Goal: Information Seeking & Learning: Learn about a topic

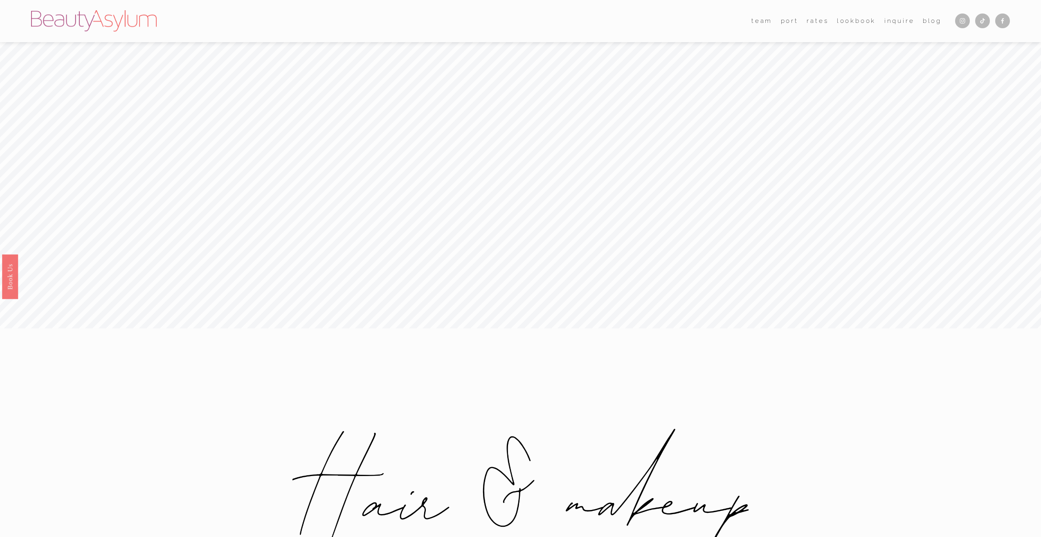
click at [817, 23] on link "Rates" at bounding box center [818, 21] width 22 height 13
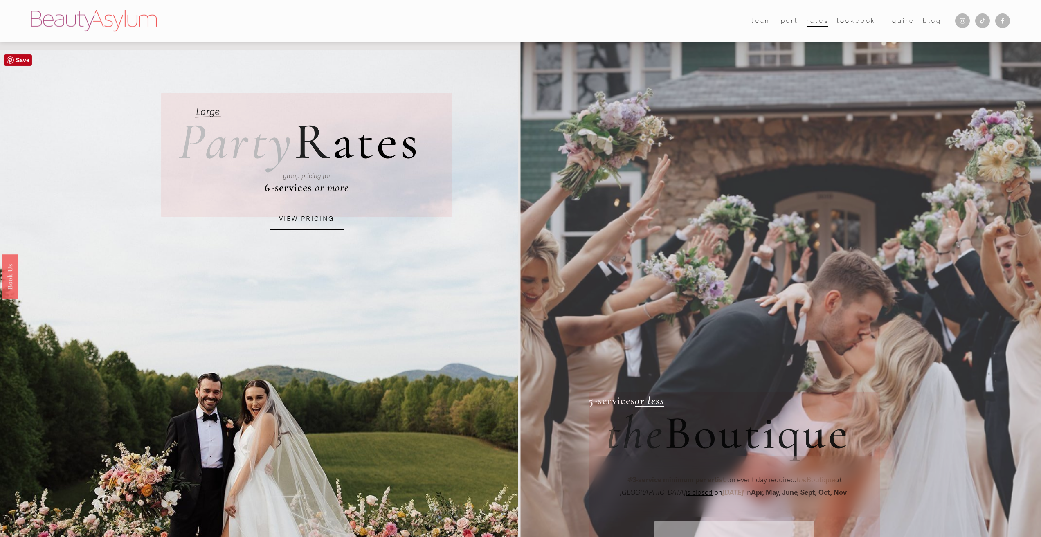
click at [323, 221] on link "VIEW PRICING" at bounding box center [307, 219] width 74 height 22
click at [331, 187] on div "group pricing for" at bounding box center [307, 177] width 226 height 38
drag, startPoint x: 307, startPoint y: 187, endPoint x: 321, endPoint y: 191, distance: 14.5
click at [308, 187] on div "group pricing for" at bounding box center [307, 177] width 226 height 38
click at [324, 191] on div "group pricing for" at bounding box center [307, 177] width 226 height 38
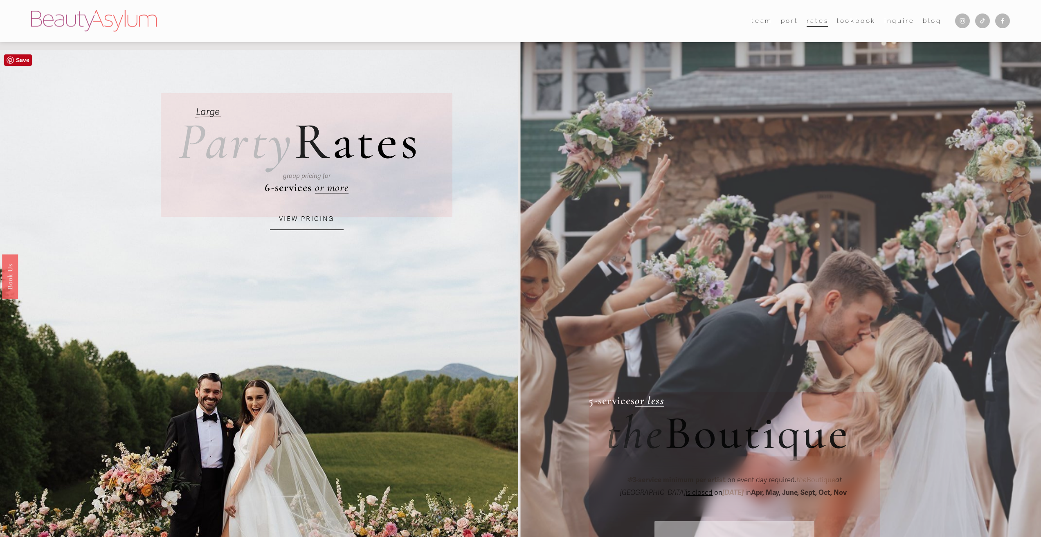
click at [321, 142] on span "R" at bounding box center [313, 141] width 38 height 63
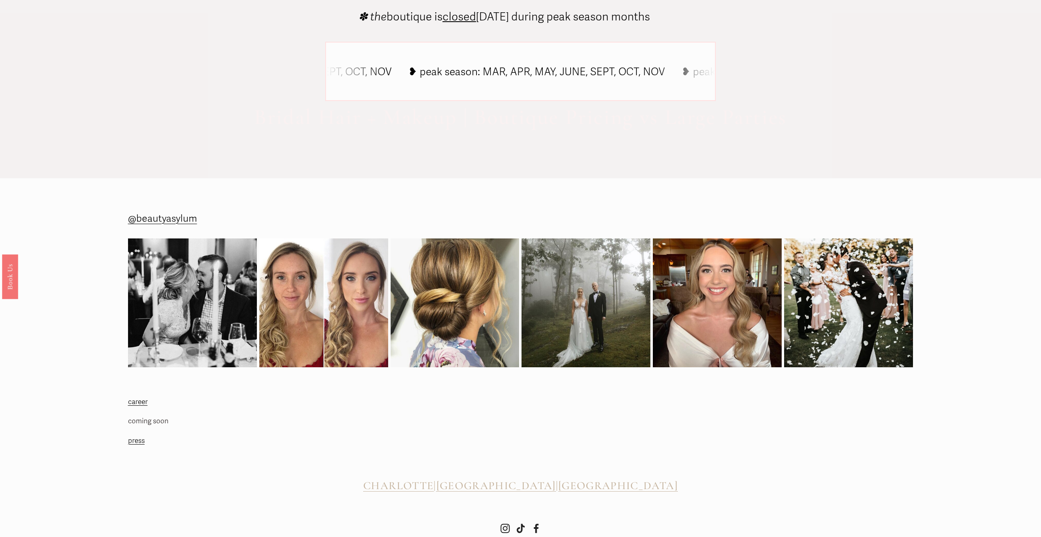
scroll to position [737, 0]
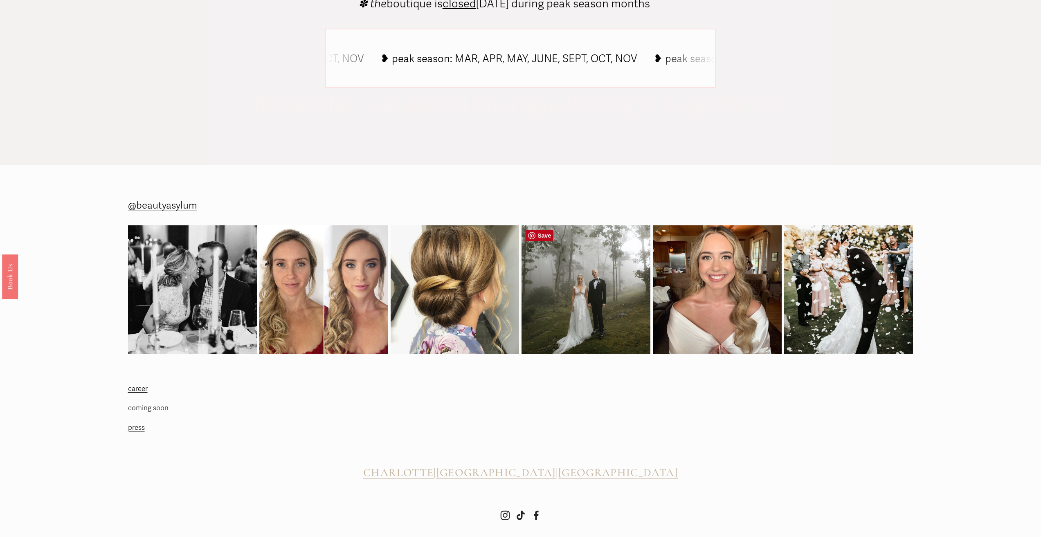
click at [592, 311] on img at bounding box center [586, 289] width 129 height 129
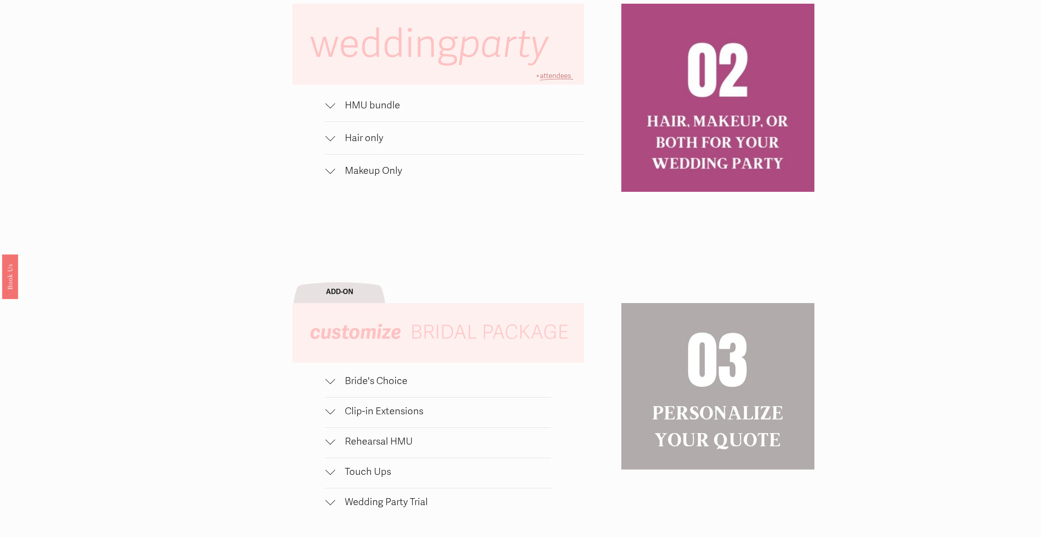
scroll to position [696, 0]
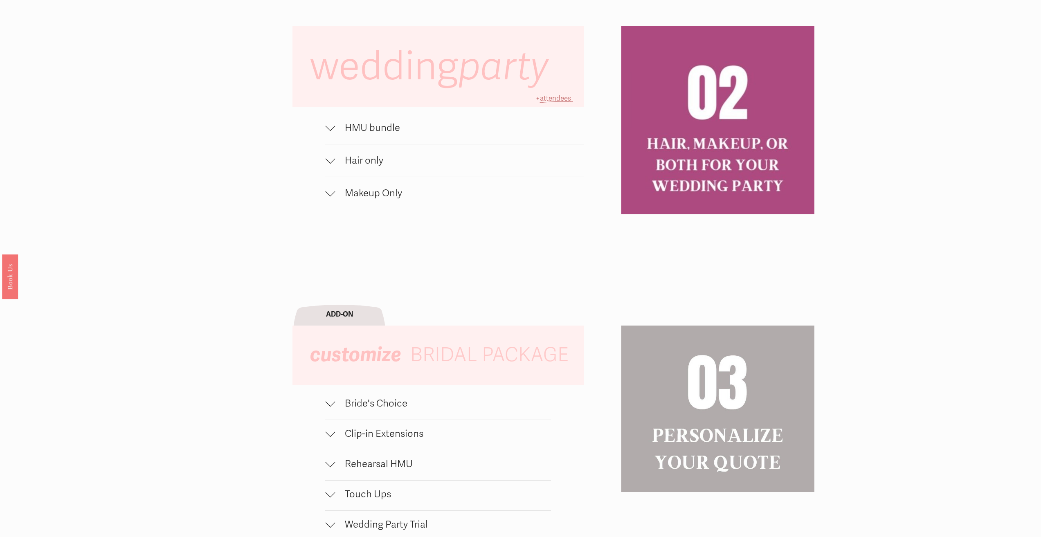
click at [352, 130] on span "HMU bundle" at bounding box center [459, 128] width 249 height 12
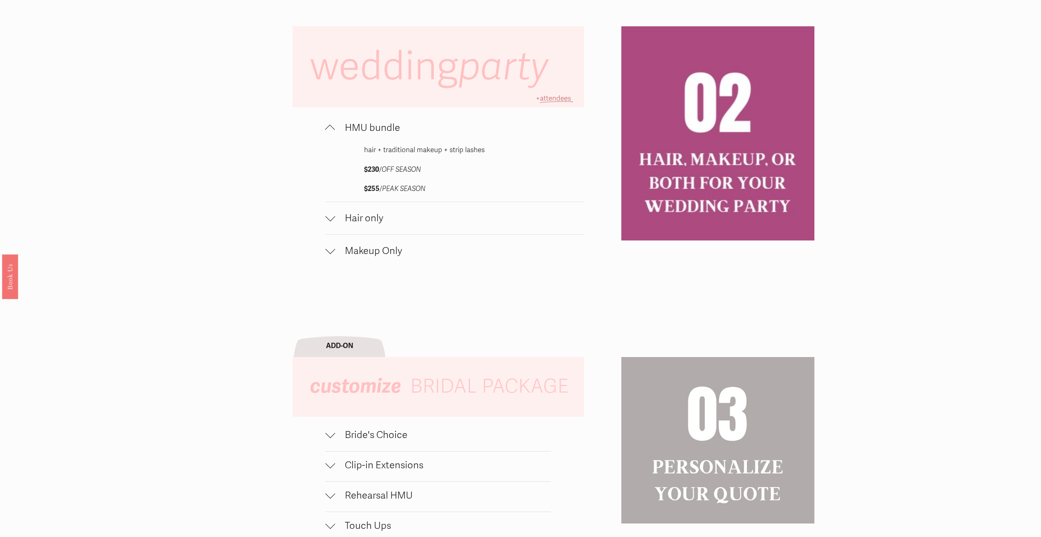
click at [358, 214] on span "Hair only" at bounding box center [459, 218] width 249 height 12
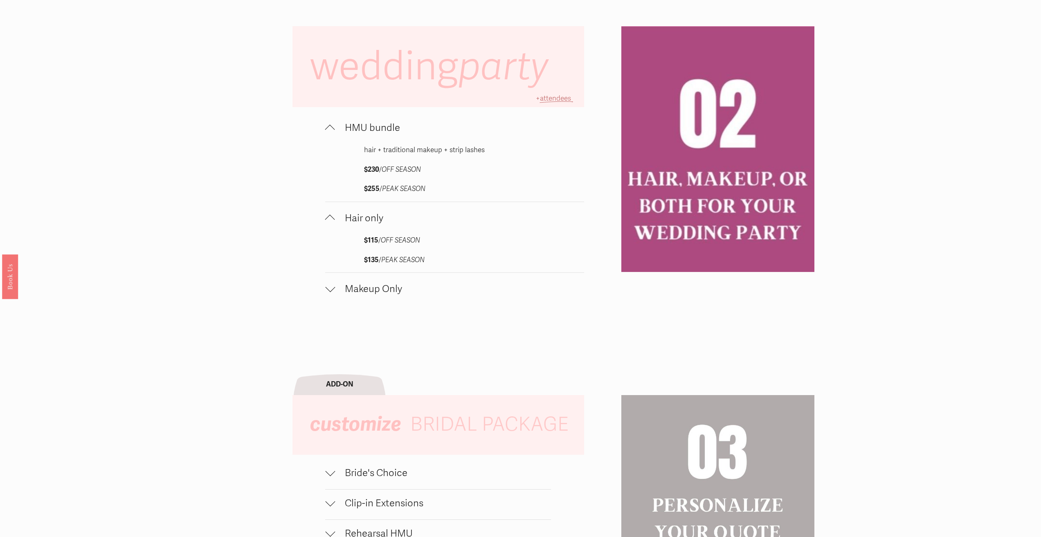
click at [370, 297] on button "Makeup Only" at bounding box center [454, 289] width 259 height 32
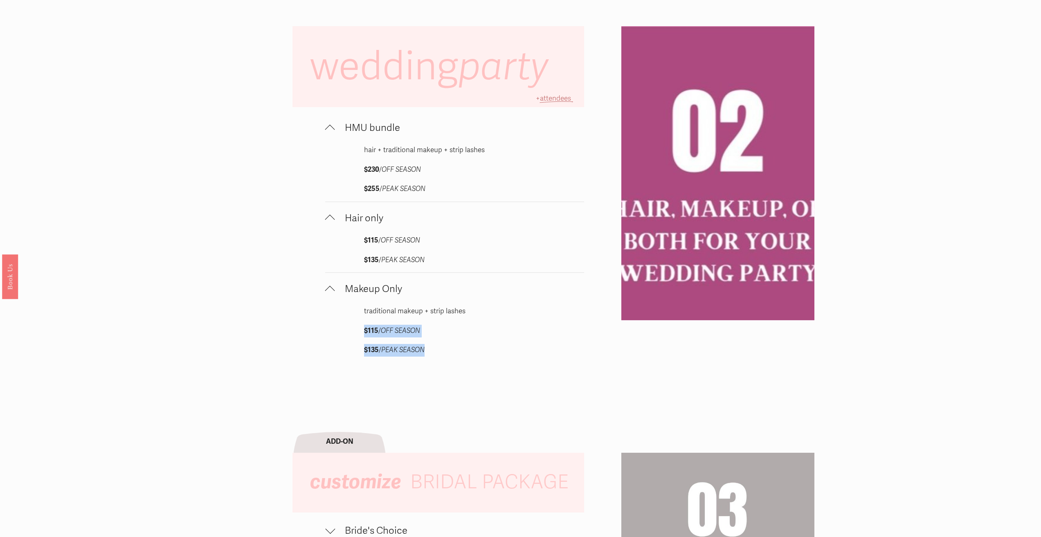
drag, startPoint x: 369, startPoint y: 331, endPoint x: 454, endPoint y: 340, distance: 85.5
click at [454, 340] on div "traditional makeup + strip lashes $115 / OFF SEASON $135 / PEAK SEASON" at bounding box center [454, 334] width 181 height 58
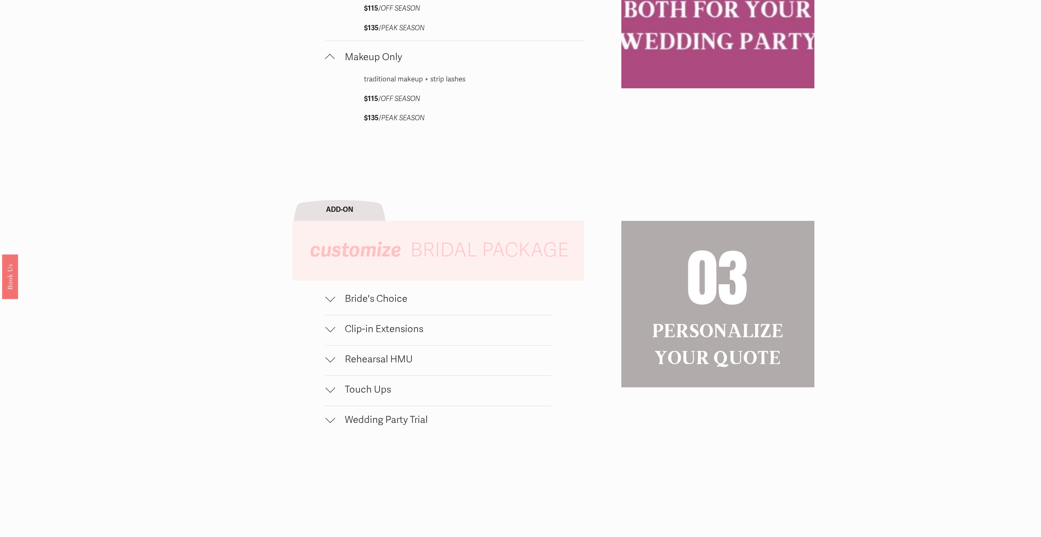
scroll to position [941, 0]
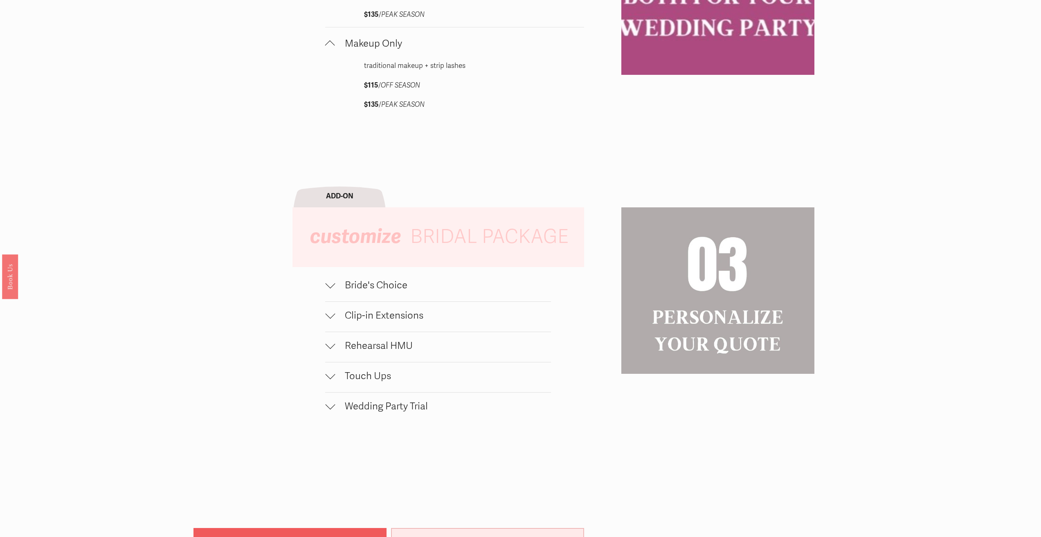
click at [445, 300] on button "Bride's Choice" at bounding box center [438, 287] width 226 height 30
click at [447, 370] on span "Clip-in Extensions" at bounding box center [443, 373] width 216 height 12
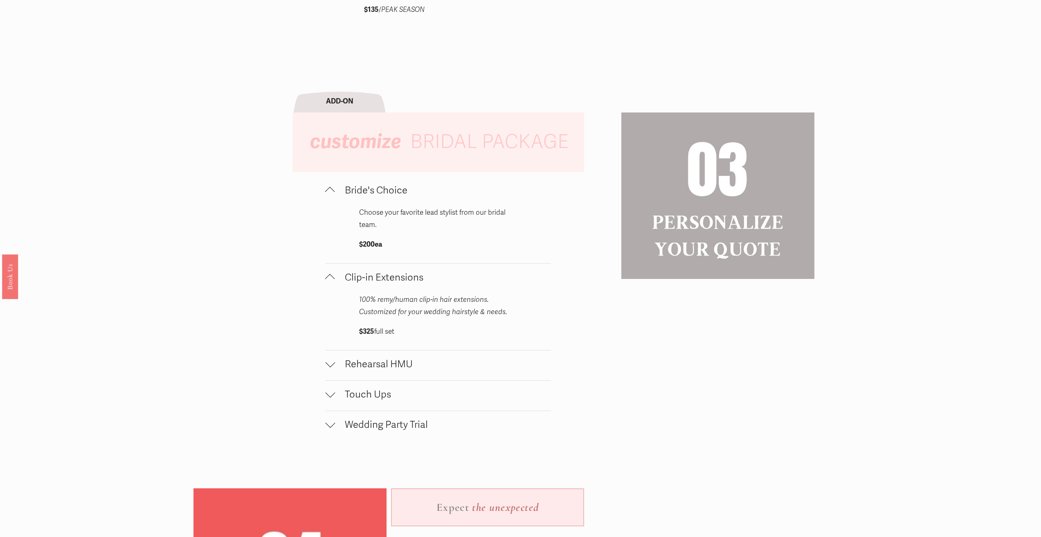
scroll to position [1064, 0]
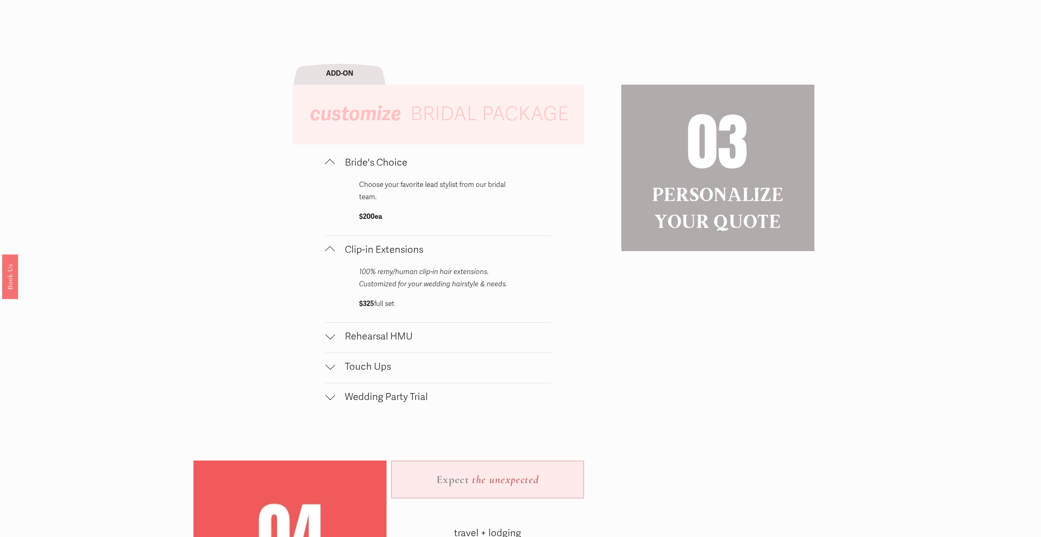
click at [429, 339] on span "Rehearsal HMU" at bounding box center [443, 337] width 216 height 12
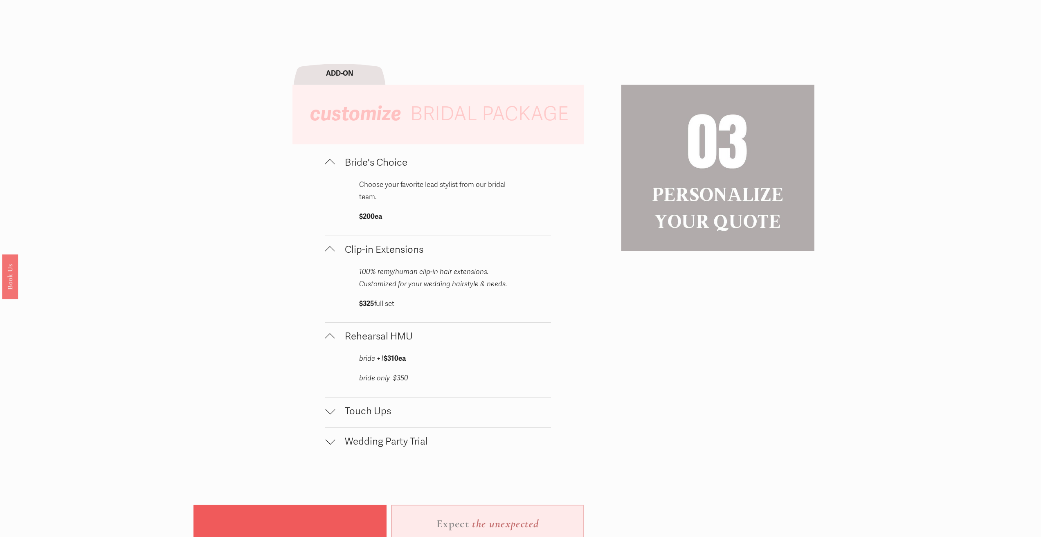
click at [432, 342] on span "Rehearsal HMU" at bounding box center [443, 337] width 216 height 12
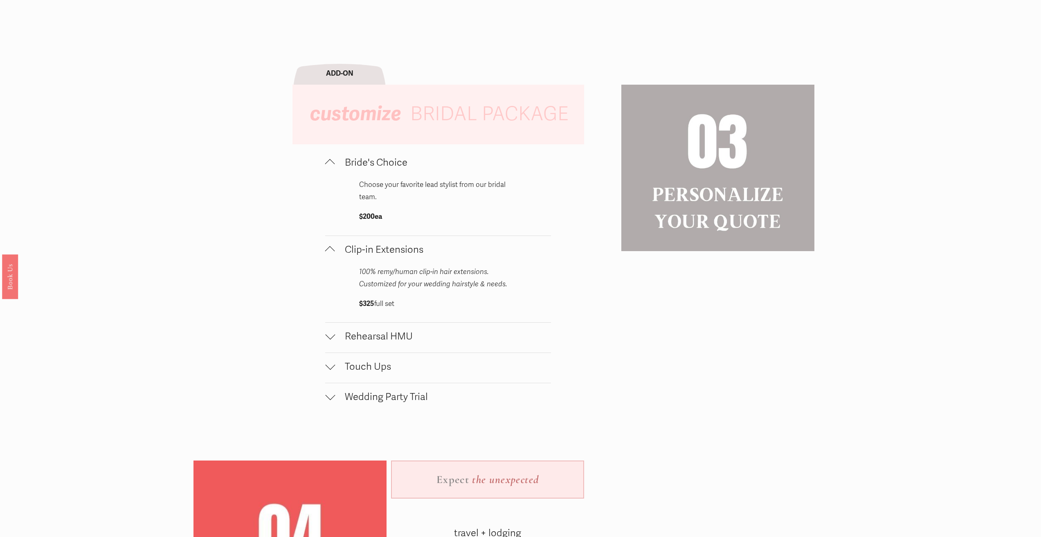
click at [428, 404] on button "Wedding Party Trial" at bounding box center [438, 398] width 226 height 30
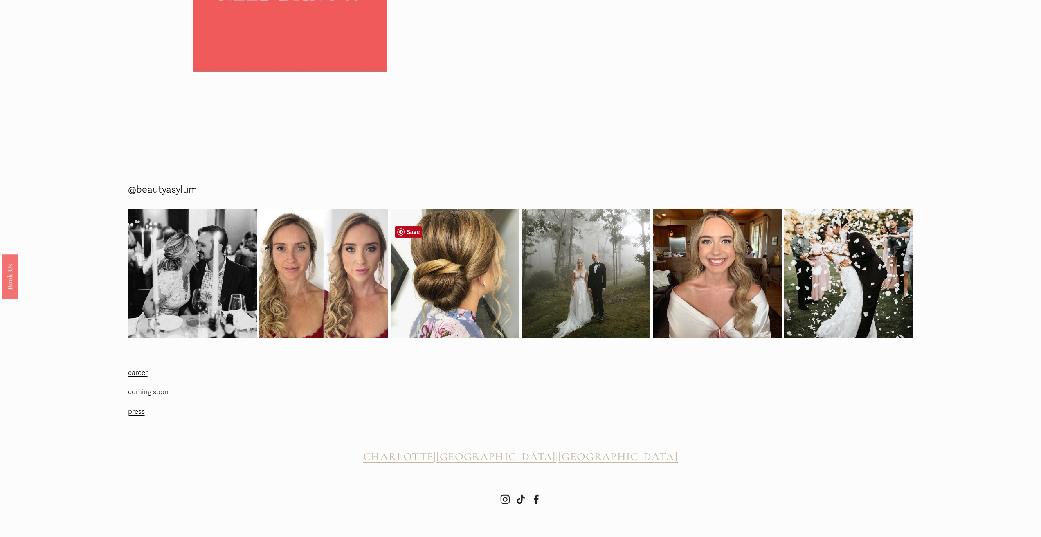
scroll to position [1732, 0]
